Goal: Transaction & Acquisition: Purchase product/service

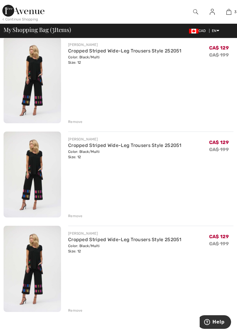
scroll to position [60, 0]
click at [74, 306] on div "Remove" at bounding box center [150, 309] width 165 height 7
click at [73, 310] on div "Remove" at bounding box center [75, 310] width 15 height 5
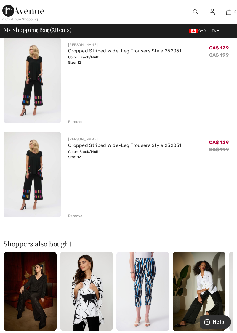
click at [75, 215] on div "Remove" at bounding box center [75, 215] width 15 height 5
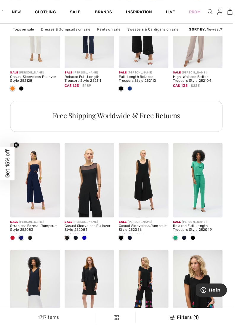
scroll to position [1376, 0]
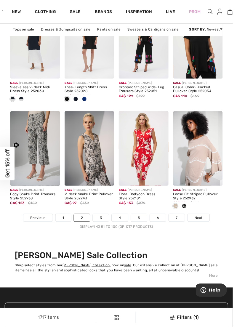
click at [203, 224] on link "Next" at bounding box center [202, 222] width 22 height 8
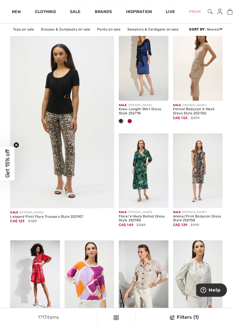
scroll to position [1016, 0]
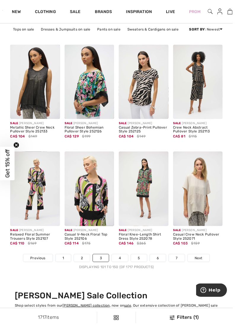
click at [204, 262] on span "Next" at bounding box center [202, 262] width 8 height 5
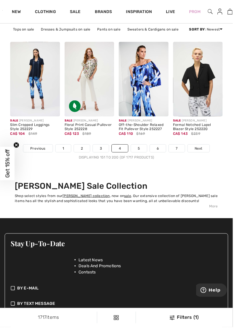
scroll to position [1696, 0]
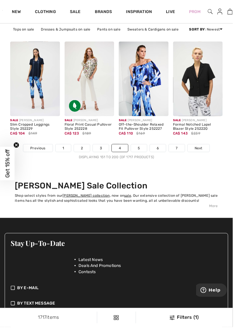
click at [203, 148] on span "Next" at bounding box center [202, 150] width 8 height 5
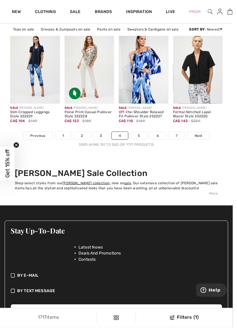
scroll to position [1721, 0]
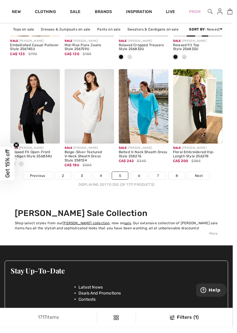
scroll to position [1668, 0]
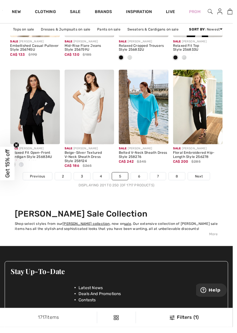
click at [205, 177] on span "Next" at bounding box center [202, 179] width 8 height 5
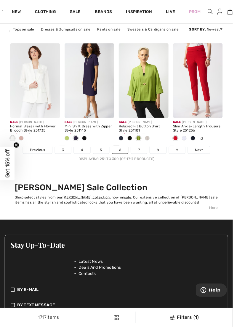
scroll to position [1694, 0]
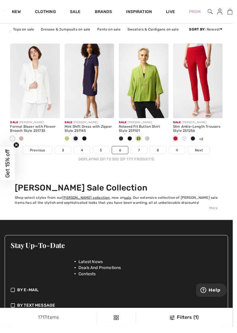
click at [204, 150] on span "Next" at bounding box center [202, 152] width 8 height 5
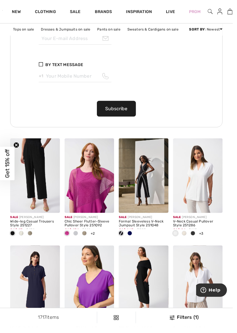
scroll to position [584, 0]
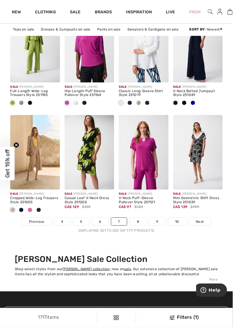
click at [205, 227] on link "Next" at bounding box center [203, 225] width 22 height 8
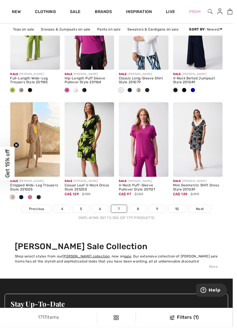
scroll to position [1647, 0]
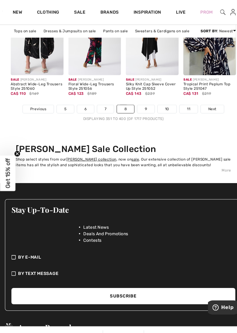
scroll to position [1742, 0]
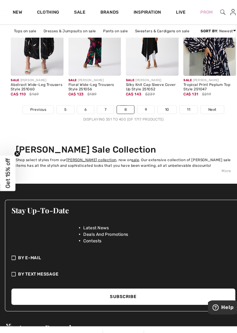
click at [207, 104] on span "Next" at bounding box center [204, 105] width 8 height 5
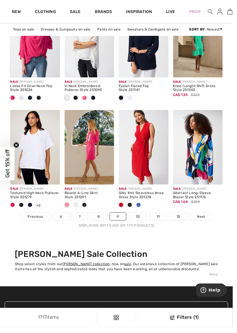
click at [207, 219] on span "Next" at bounding box center [205, 220] width 8 height 5
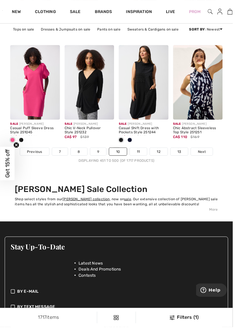
scroll to position [1692, 0]
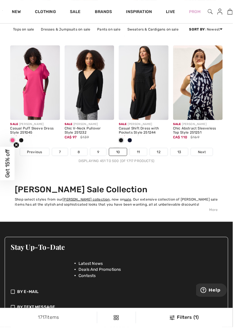
click at [207, 153] on span "Next" at bounding box center [205, 154] width 8 height 5
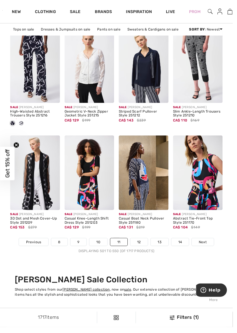
click at [209, 245] on span "Next" at bounding box center [206, 246] width 8 height 5
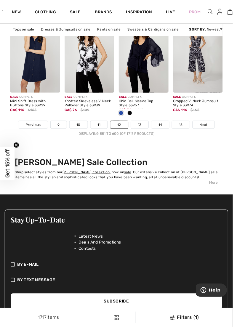
scroll to position [1711, 0]
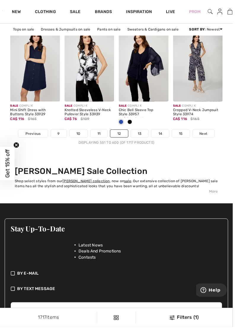
click at [207, 133] on span "Next" at bounding box center [207, 135] width 8 height 5
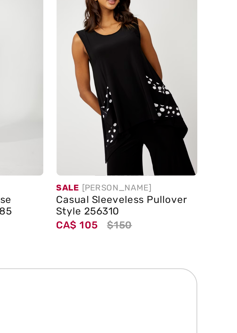
scroll to position [372, 0]
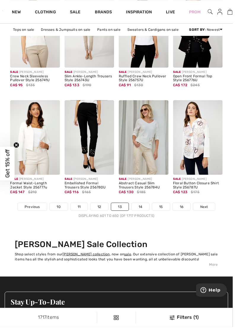
click at [208, 209] on span "Next" at bounding box center [208, 209] width 8 height 5
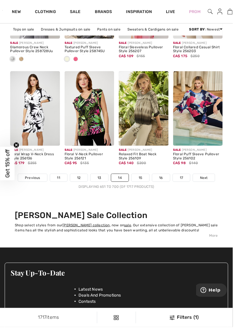
click at [211, 181] on link "Next" at bounding box center [207, 181] width 22 height 8
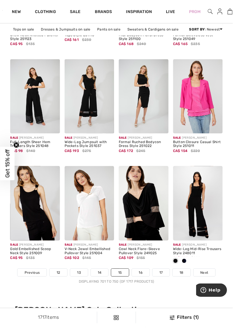
click at [208, 280] on link "Next" at bounding box center [208, 277] width 22 height 8
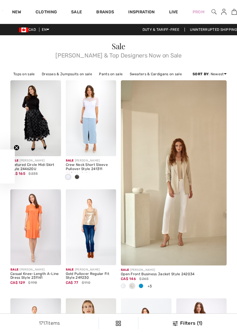
click at [111, 73] on link "Pants on sale" at bounding box center [111, 74] width 30 height 8
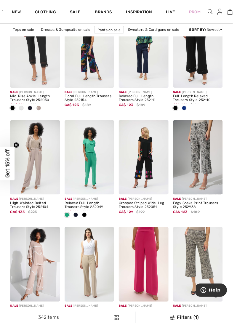
click at [147, 180] on img at bounding box center [146, 160] width 51 height 76
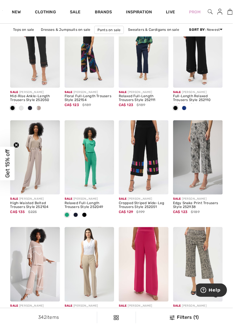
scroll to position [678, 0]
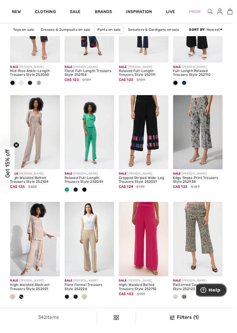
click at [225, 287] on button "Help" at bounding box center [210, 290] width 33 height 14
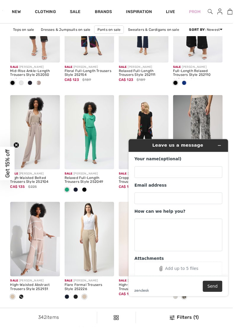
scroll to position [0, 0]
click at [140, 172] on input "Your name (optional)" at bounding box center [178, 172] width 89 height 12
type input "Cathy Sivak"
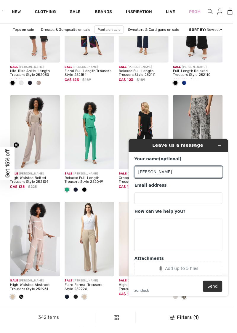
click at [125, 186] on div "Leave us a message Your name (optional) Cathy Sivak Email address How can we he…" at bounding box center [179, 218] width 111 height 169
click at [128, 181] on div "Cropped Striped Wide-Leg Trousers Style 252051" at bounding box center [146, 183] width 51 height 8
click at [224, 146] on button "Minimize widget" at bounding box center [220, 145] width 9 height 8
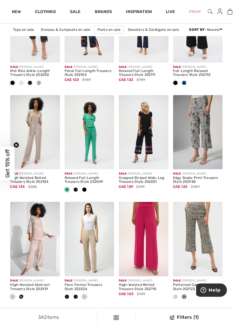
click at [146, 185] on div "Cropped Striped Wide-Leg Trousers Style 252051" at bounding box center [146, 183] width 51 height 8
click at [145, 184] on div "Cropped Striped Wide-Leg Trousers Style 252051" at bounding box center [146, 183] width 51 height 8
click at [144, 188] on span "$199" at bounding box center [143, 189] width 9 height 5
click at [143, 181] on div "Cropped Striped Wide-Leg Trousers Style 252051" at bounding box center [146, 183] width 51 height 8
click at [148, 148] on img at bounding box center [146, 135] width 51 height 76
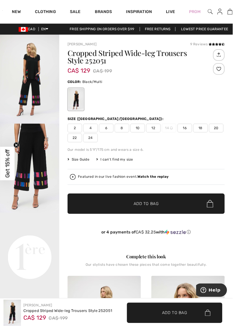
click at [81, 160] on span "Size Guide" at bounding box center [80, 162] width 22 height 5
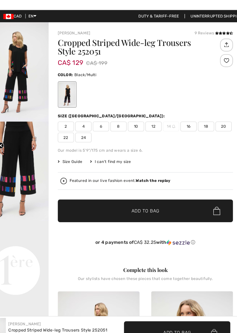
click at [203, 44] on div "9 Reviews" at bounding box center [210, 44] width 35 height 5
click at [215, 46] on icon at bounding box center [216, 45] width 3 height 3
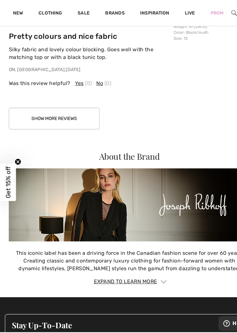
scroll to position [1029, 0]
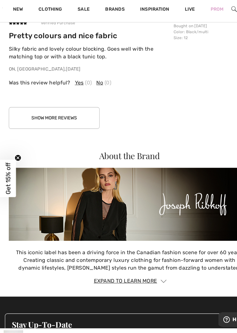
click at [55, 108] on button "Show More Reviews" at bounding box center [49, 111] width 83 height 20
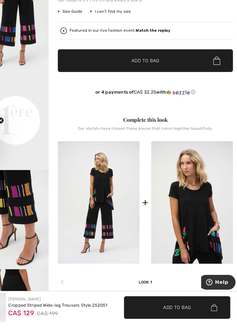
scroll to position [115, 0]
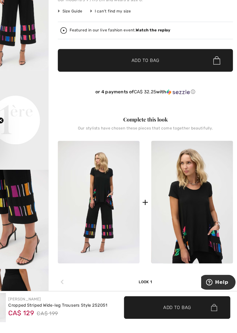
click at [200, 256] on img at bounding box center [191, 222] width 75 height 112
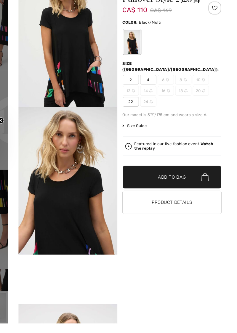
scroll to position [143, 0]
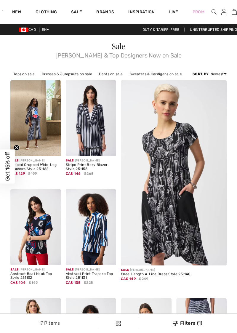
scroll to position [1711, 0]
